Goal: Information Seeking & Learning: Understand process/instructions

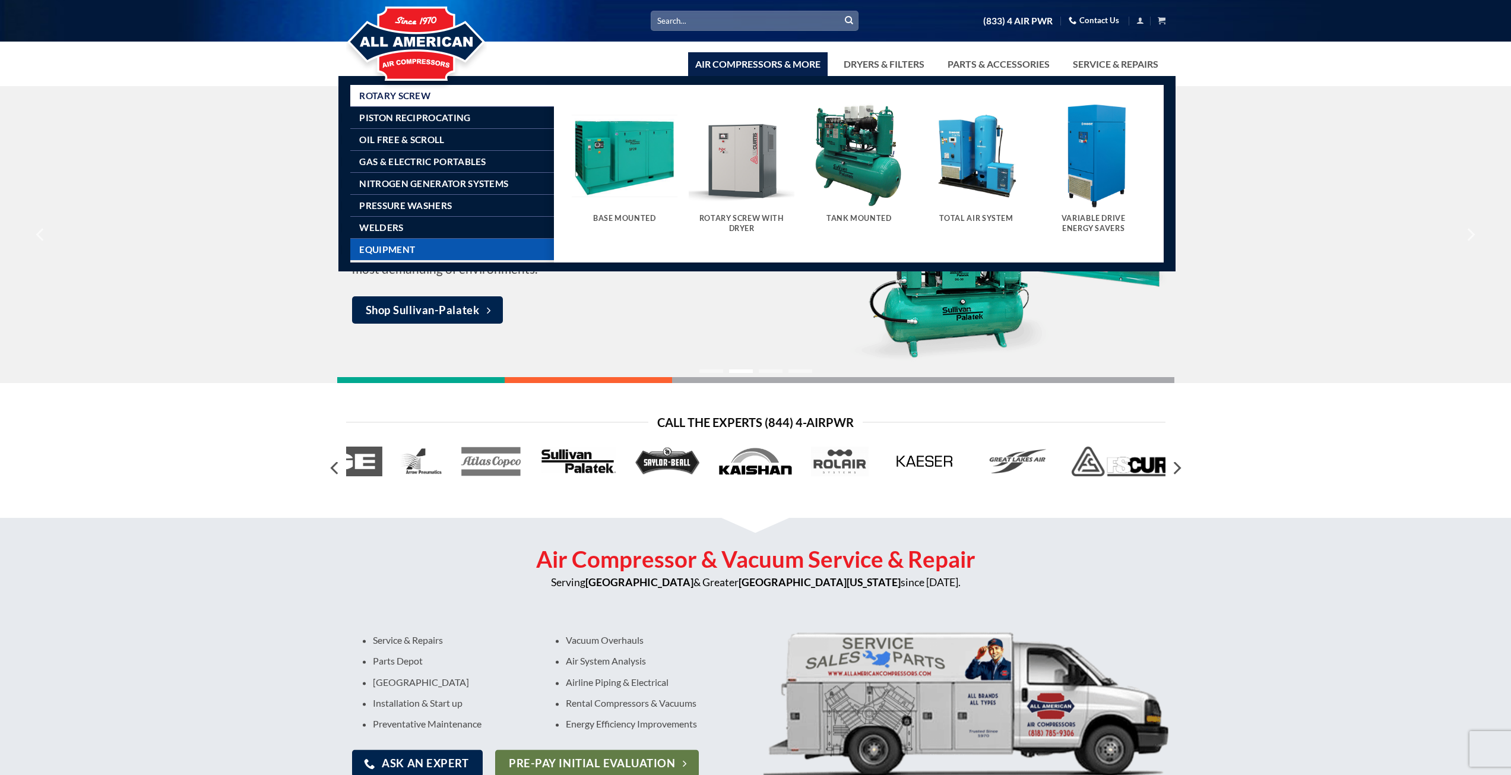
click at [412, 246] on span "Equipment" at bounding box center [387, 249] width 56 height 9
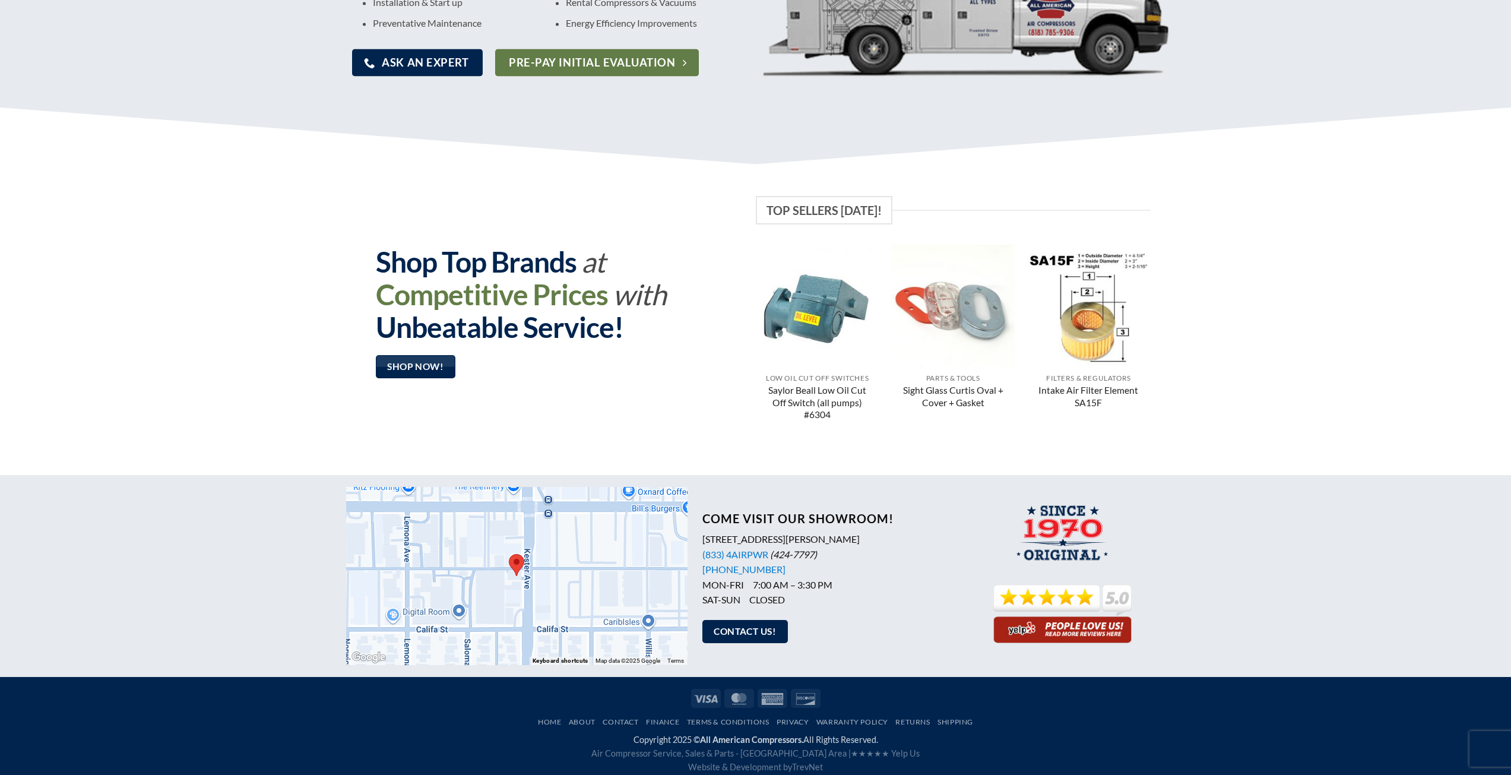
scroll to position [708, 0]
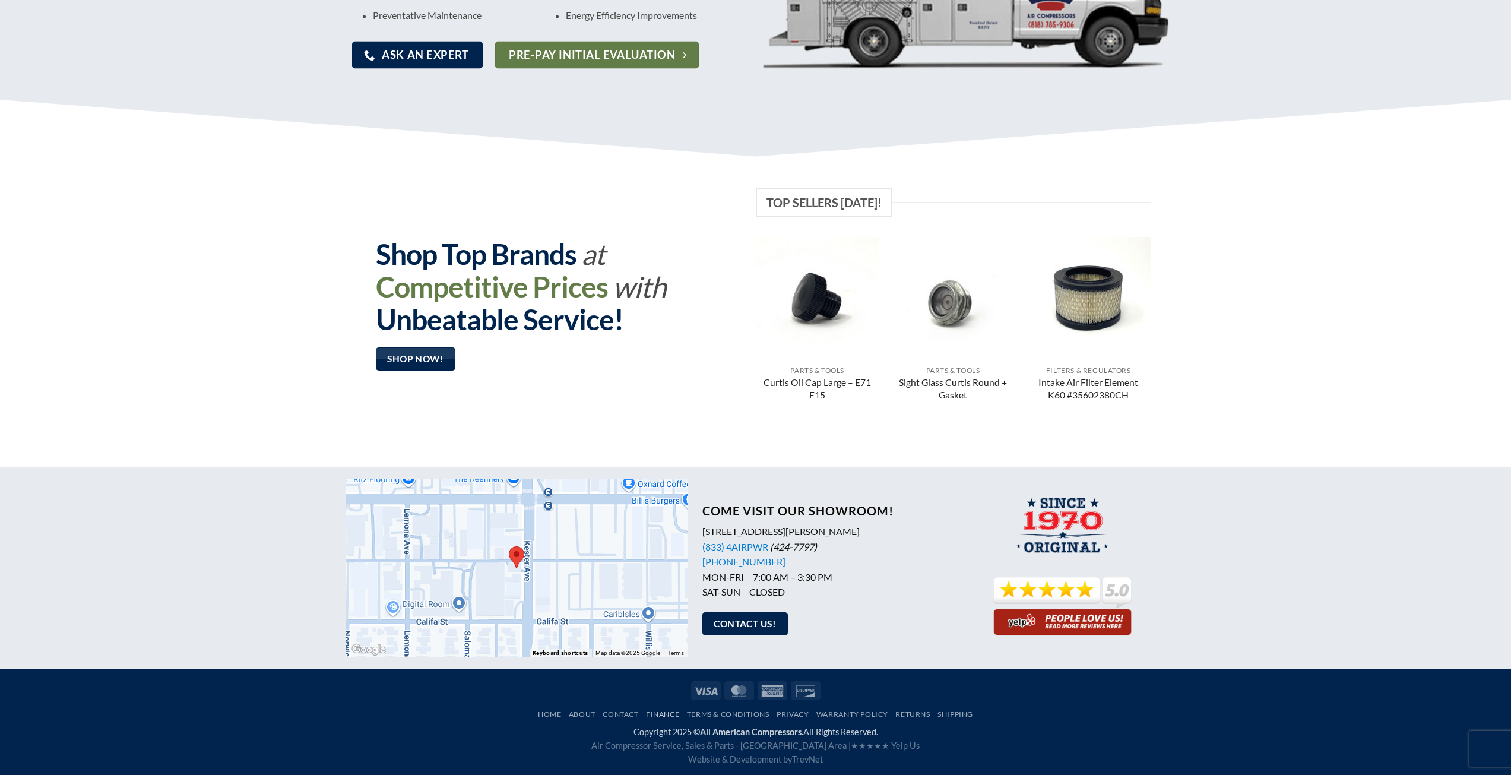
click at [663, 714] on link "Finance" at bounding box center [662, 713] width 33 height 9
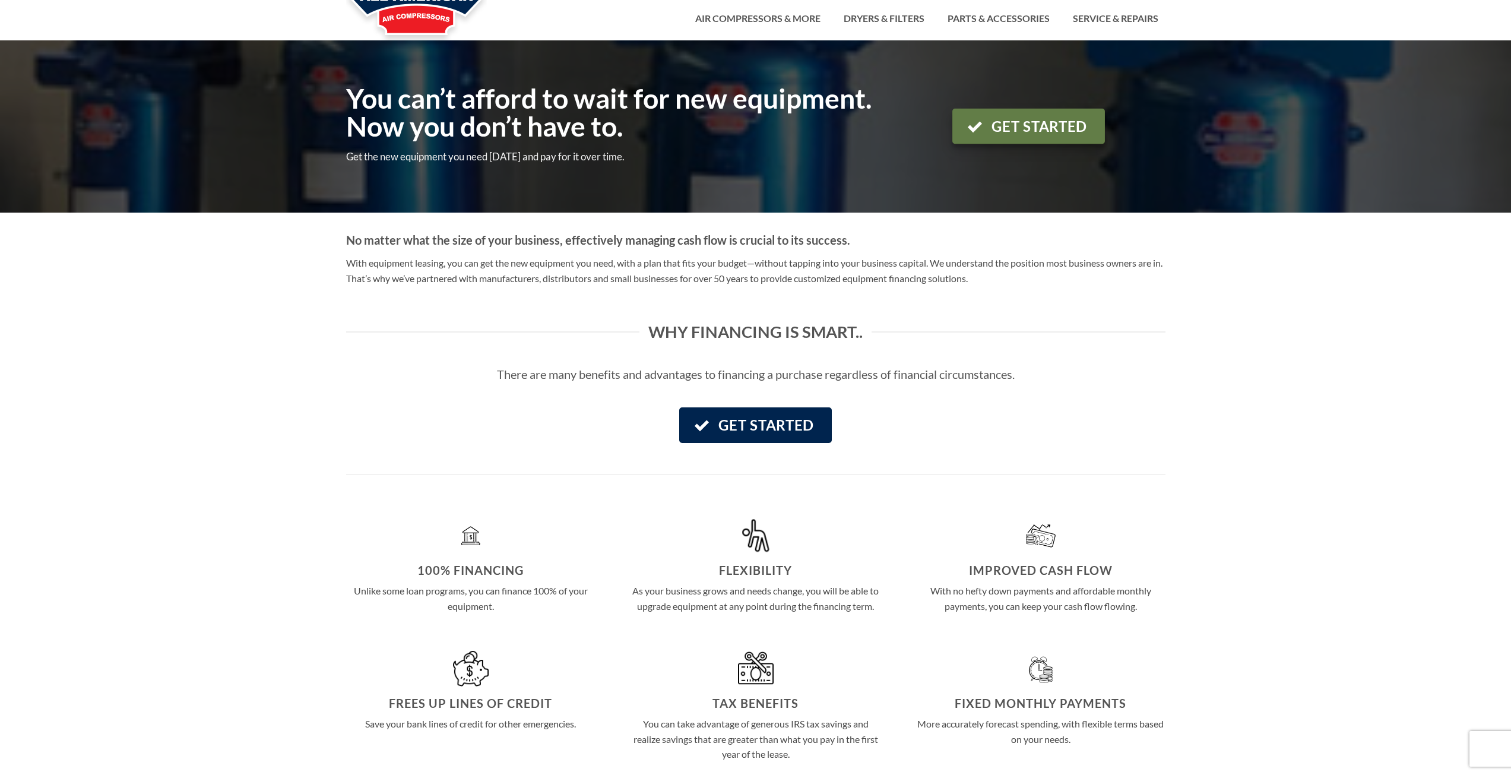
scroll to position [178, 0]
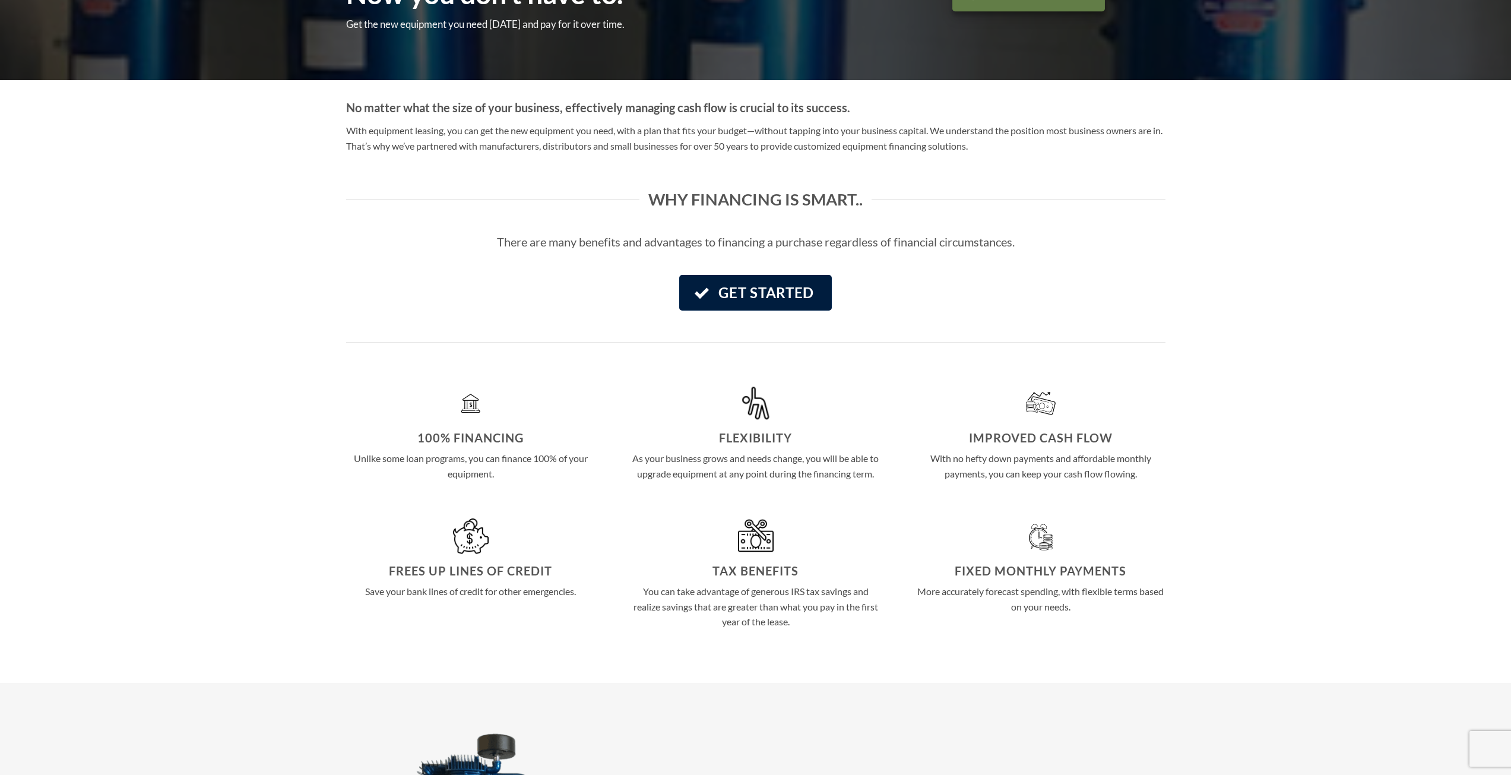
click at [771, 295] on span "Get Started" at bounding box center [766, 292] width 96 height 23
